Goal: Task Accomplishment & Management: Manage account settings

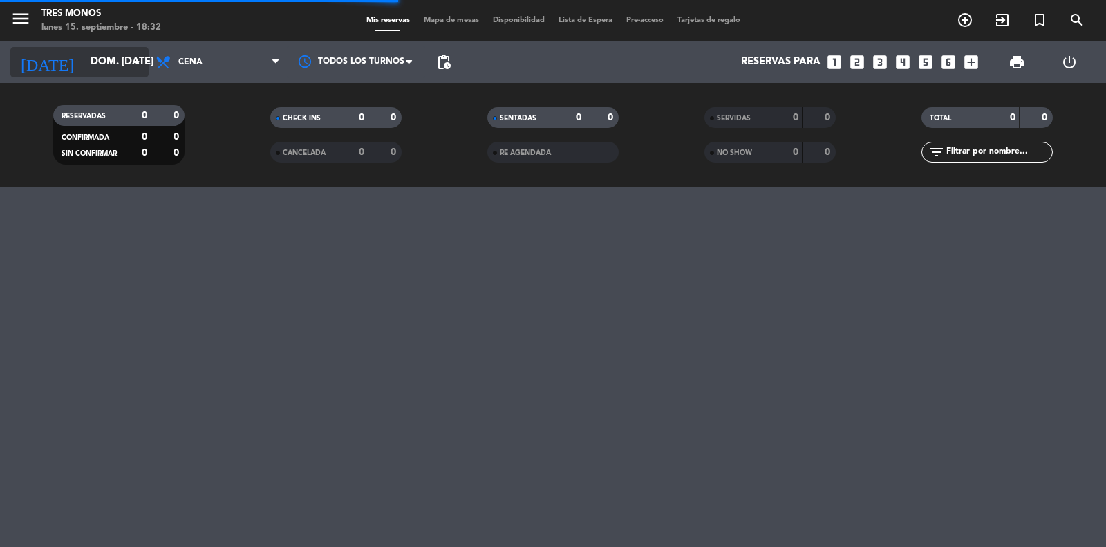
click at [132, 62] on icon "arrow_drop_down" at bounding box center [137, 62] width 17 height 17
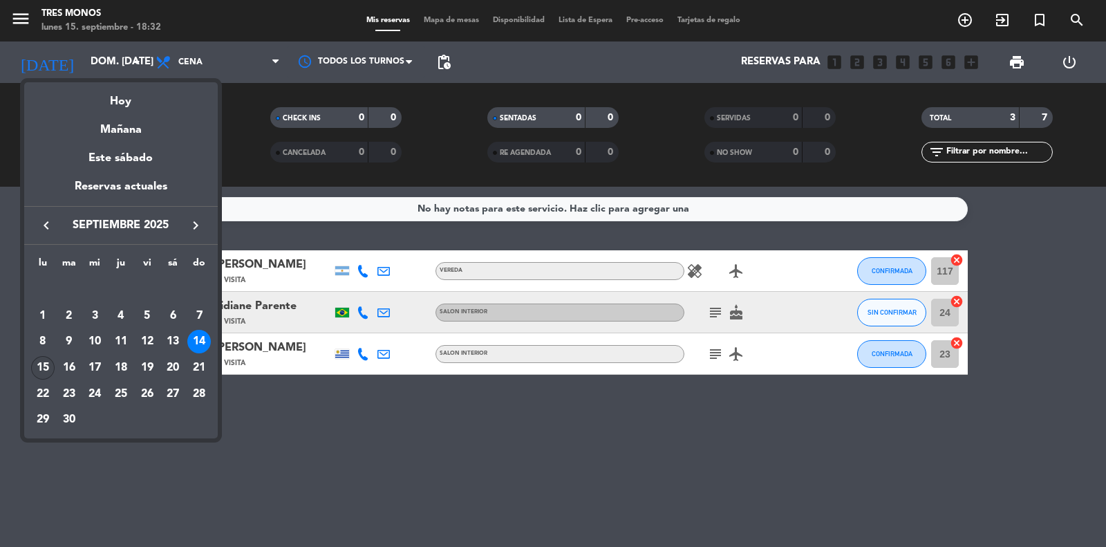
click at [46, 371] on div "15" at bounding box center [42, 367] width 23 height 23
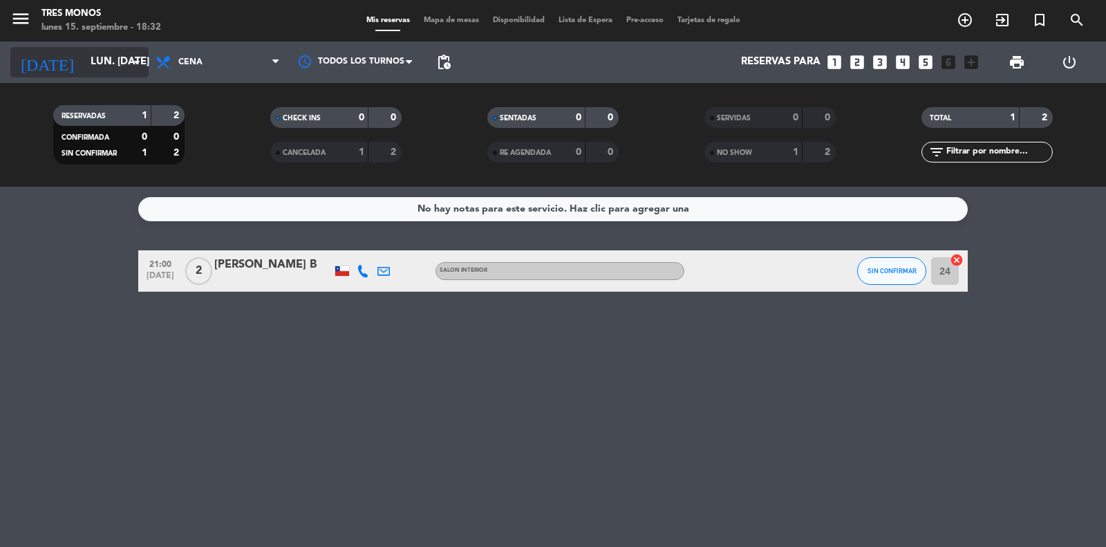
click at [147, 64] on input "lun. [DATE]" at bounding box center [150, 62] width 133 height 26
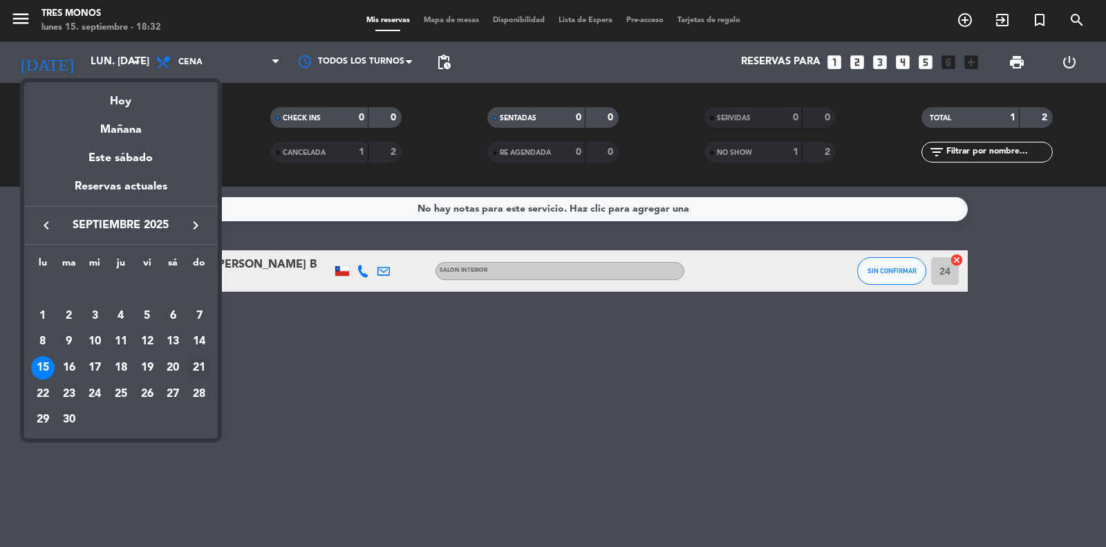
click at [198, 365] on div "21" at bounding box center [198, 367] width 23 height 23
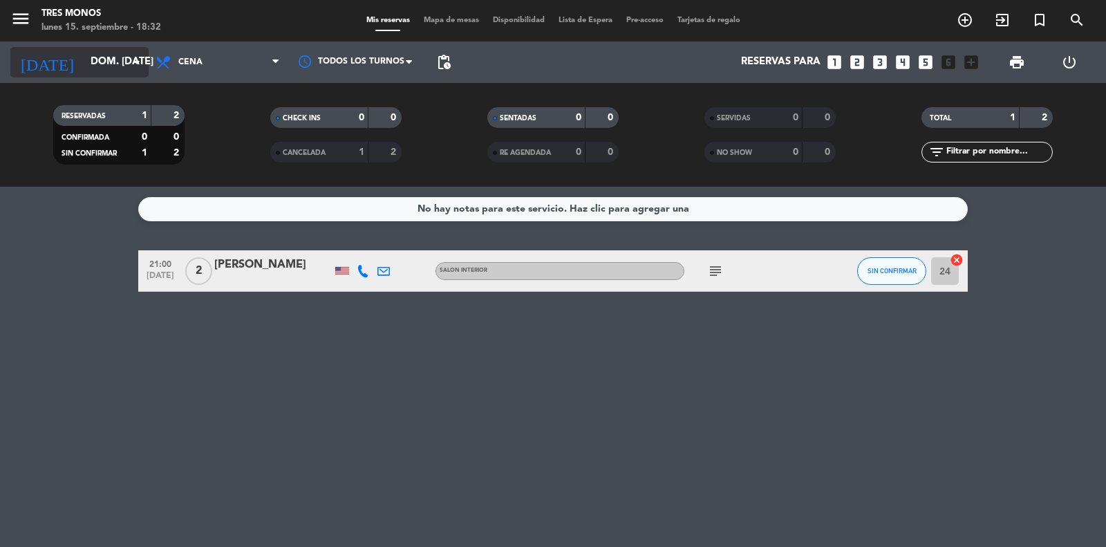
click at [137, 59] on icon "arrow_drop_down" at bounding box center [137, 62] width 17 height 17
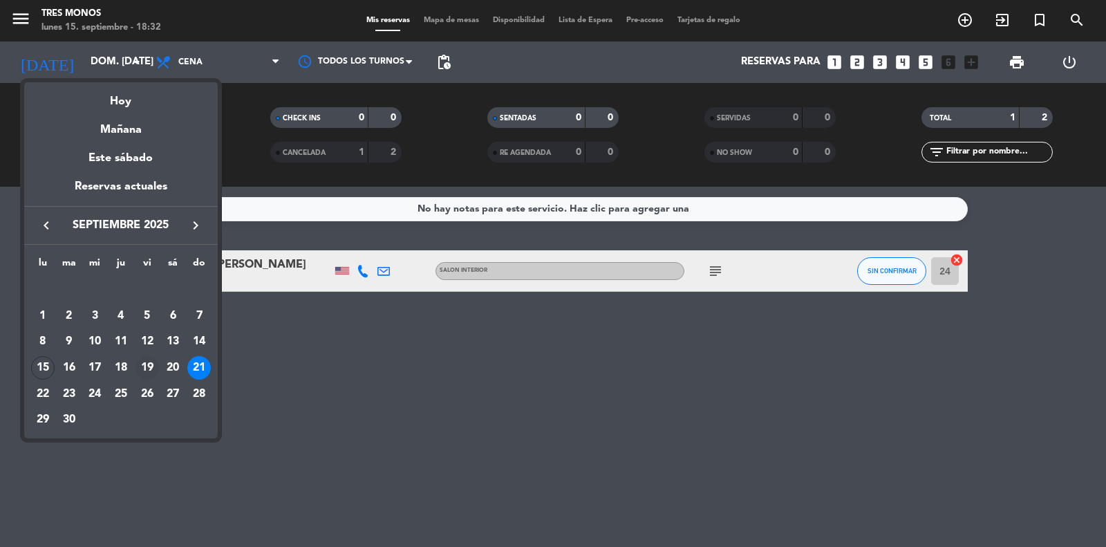
click at [150, 372] on div "19" at bounding box center [146, 367] width 23 height 23
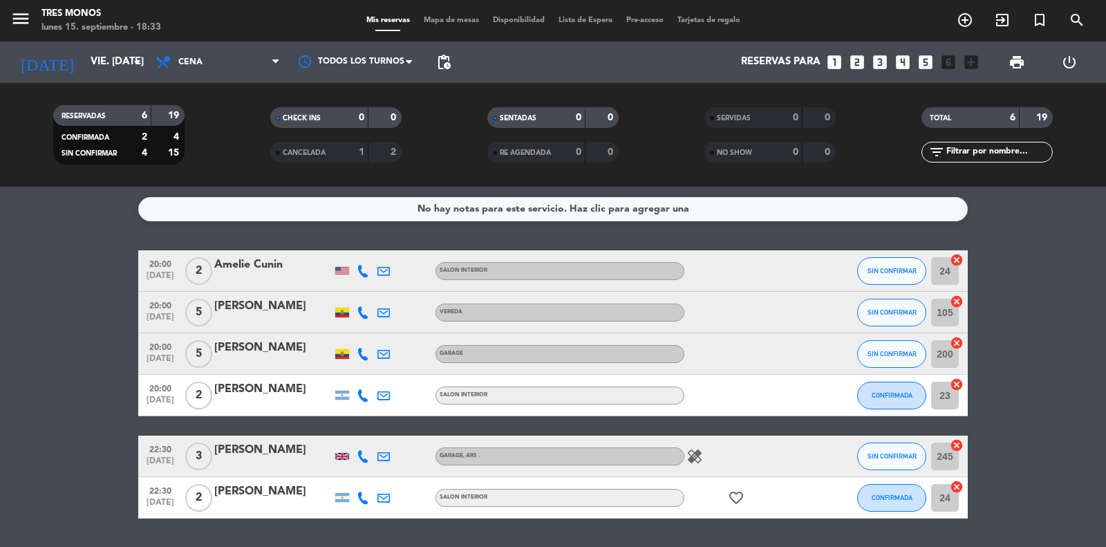
scroll to position [40, 0]
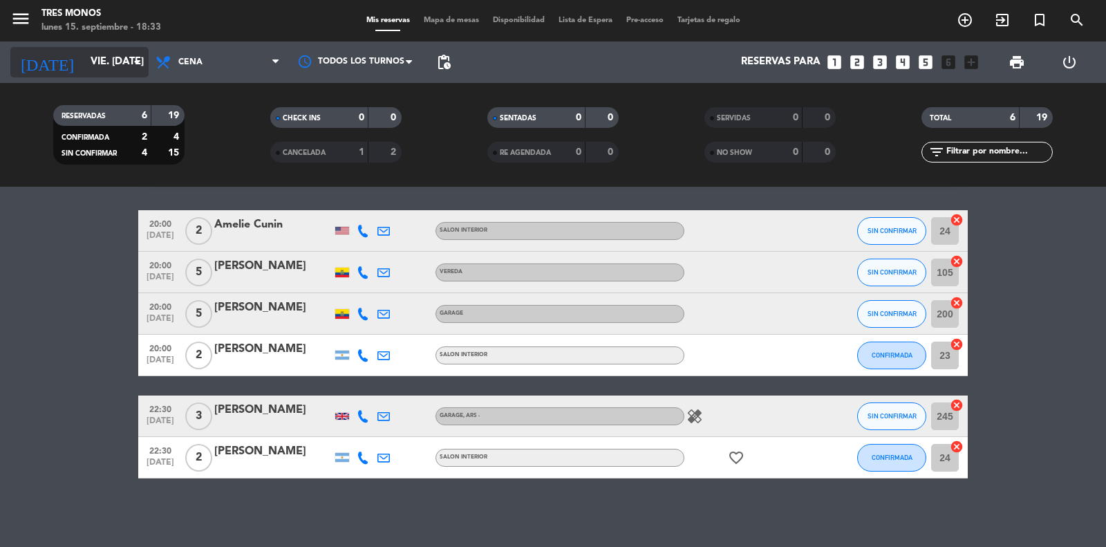
click at [145, 62] on input "vie. [DATE]" at bounding box center [150, 62] width 133 height 26
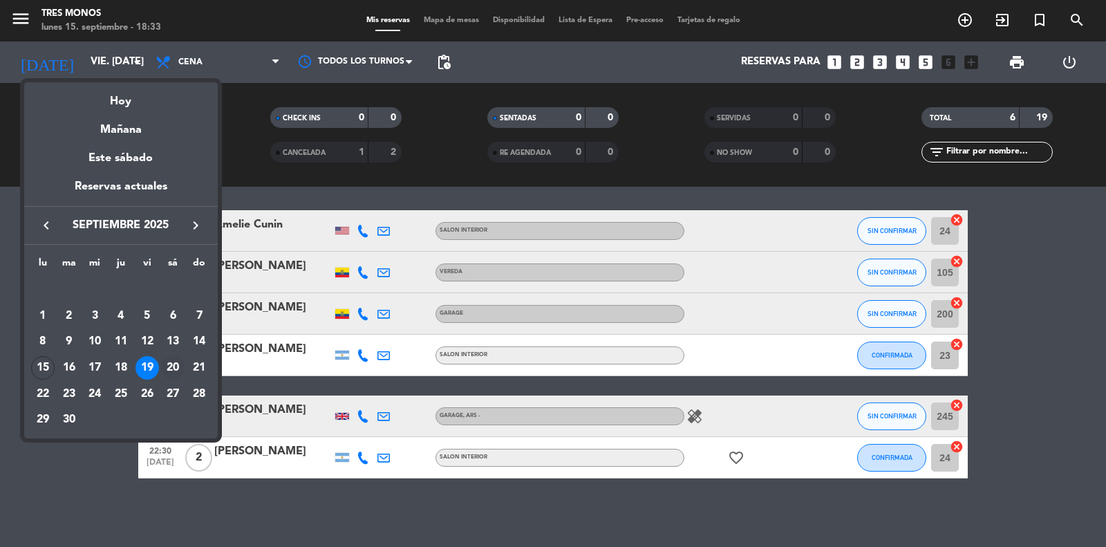
click at [166, 370] on div "20" at bounding box center [172, 367] width 23 height 23
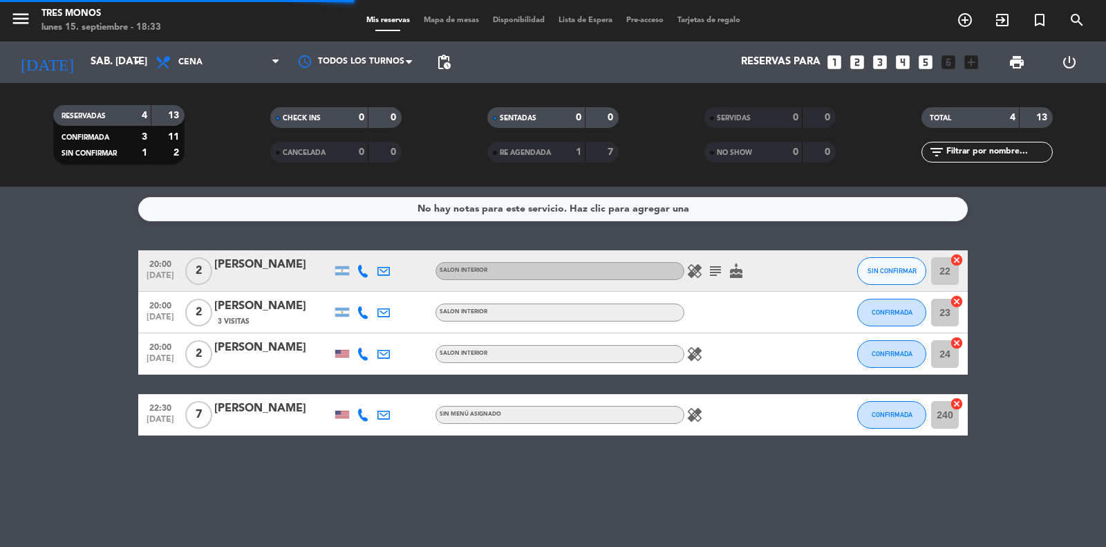
scroll to position [0, 0]
click at [109, 74] on input "sáb. [DATE]" at bounding box center [150, 62] width 133 height 26
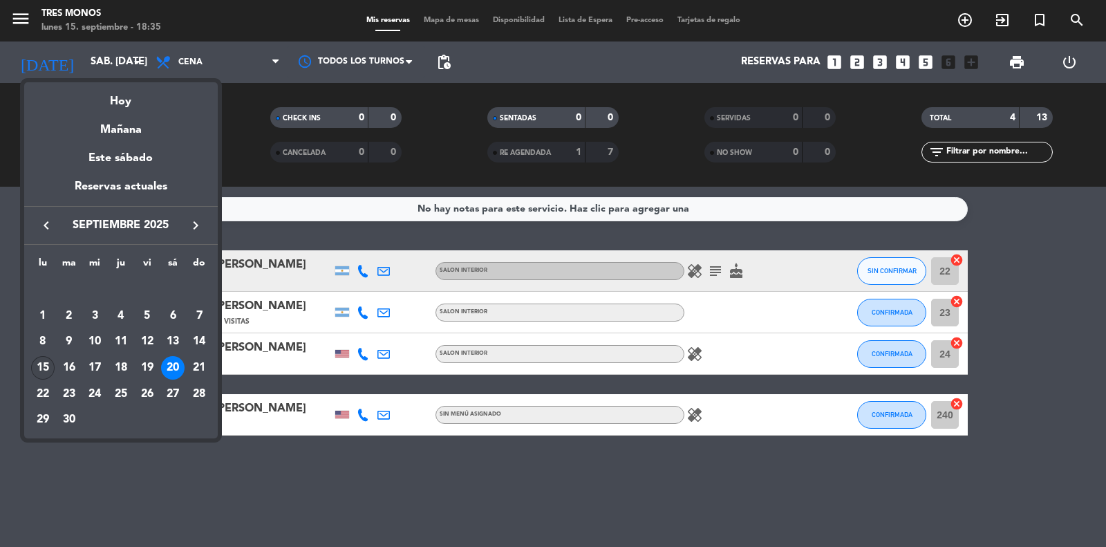
click at [45, 368] on div "15" at bounding box center [42, 367] width 23 height 23
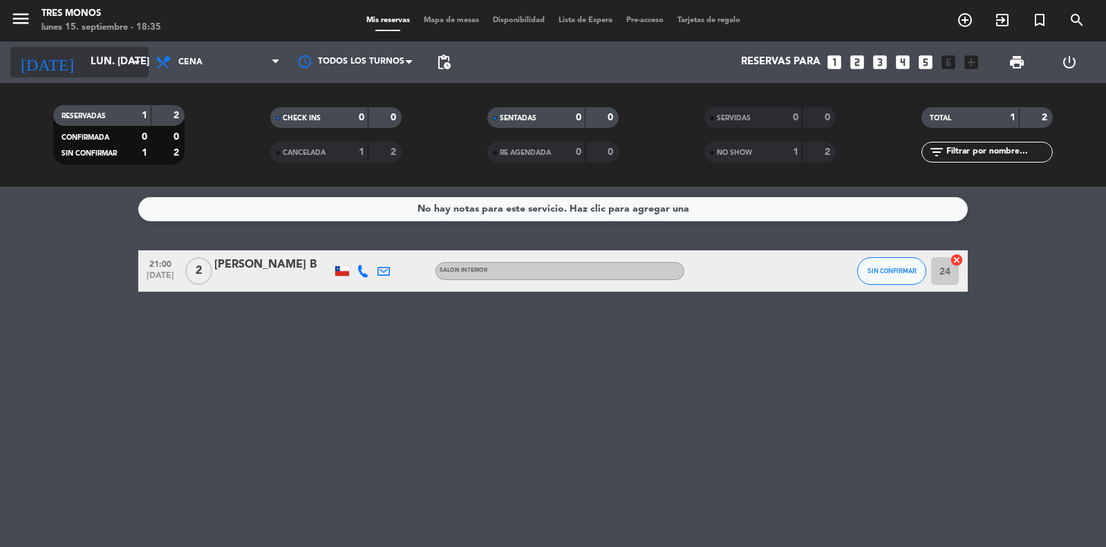
click at [93, 63] on input "lun. [DATE]" at bounding box center [150, 62] width 133 height 26
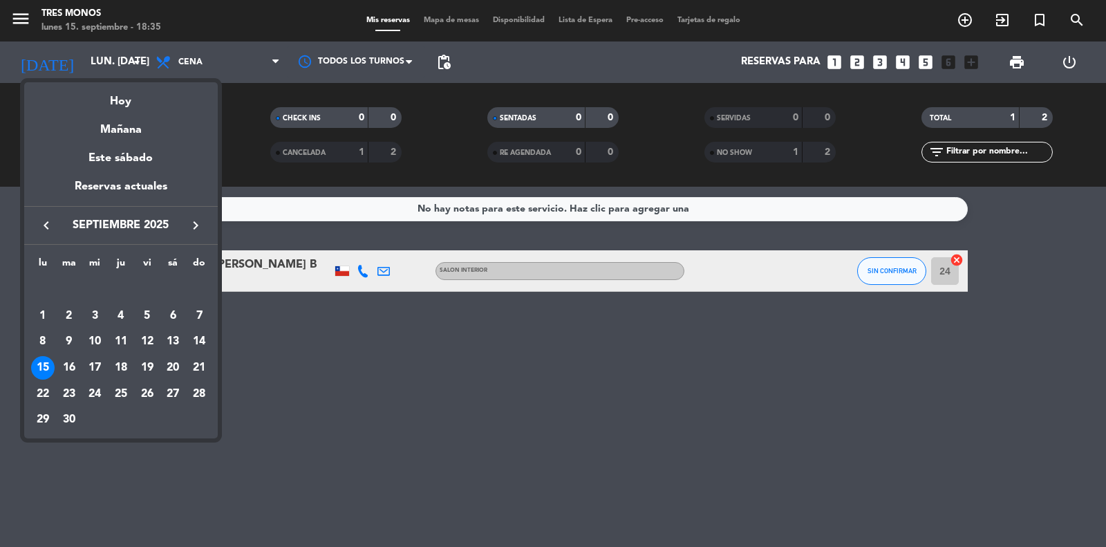
click at [213, 342] on div "lu ma [PERSON_NAME] vi sá do [DATE] 2 3 4 5 6 7 8 9 10 11 12 13 14 15 16 17 18 …" at bounding box center [121, 342] width 194 height 194
click at [200, 347] on div "14" at bounding box center [198, 341] width 23 height 23
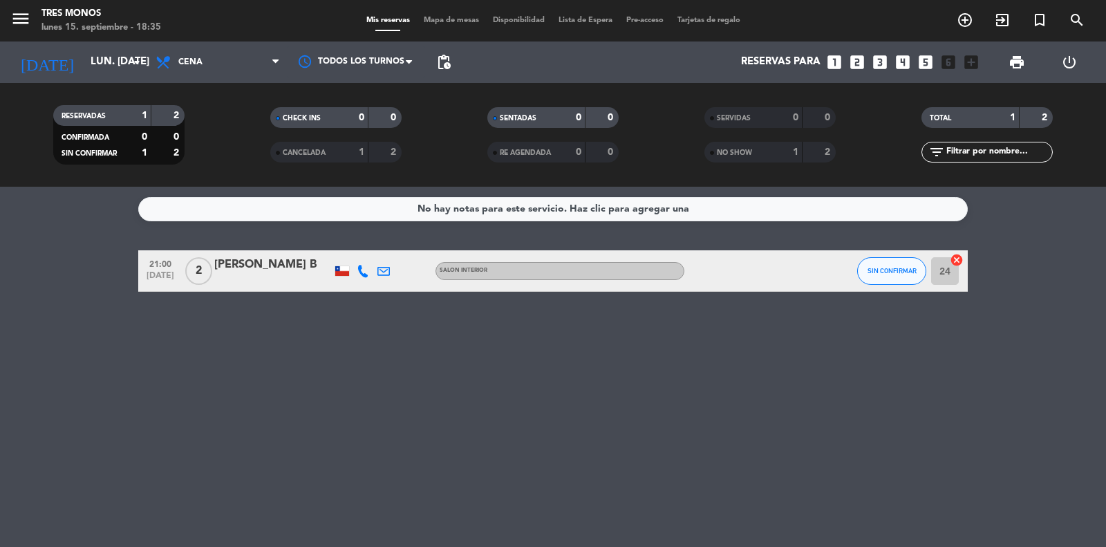
type input "dom. [DATE]"
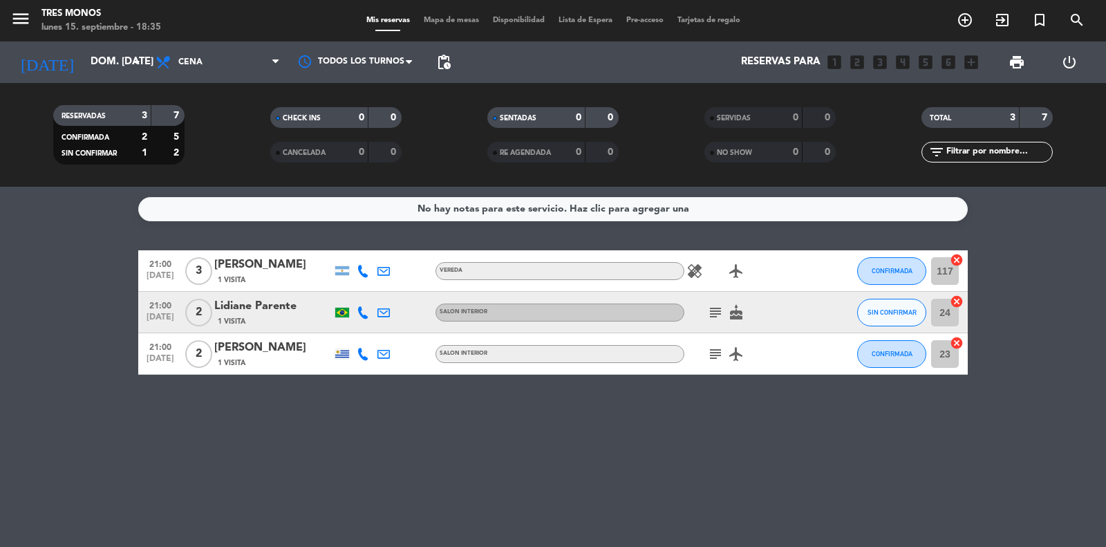
click at [785, 277] on div "healing airplanemode_active" at bounding box center [746, 270] width 124 height 41
click at [305, 279] on div "1 Visita" at bounding box center [272, 280] width 117 height 12
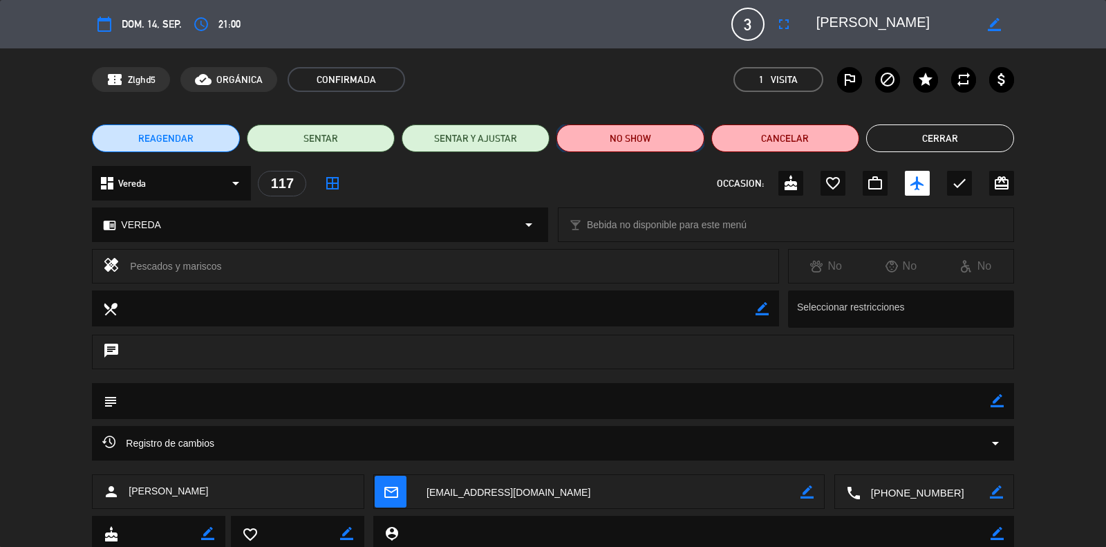
click at [647, 144] on button "NO SHOW" at bounding box center [630, 138] width 148 height 28
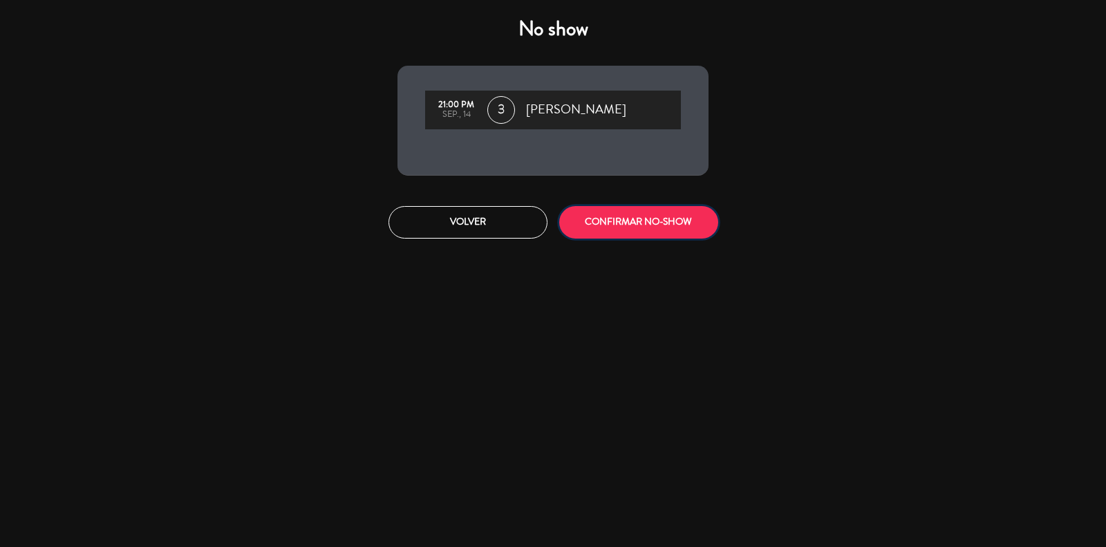
click at [651, 232] on button "CONFIRMAR NO-SHOW" at bounding box center [638, 222] width 159 height 32
